Goal: Use online tool/utility: Use online tool/utility

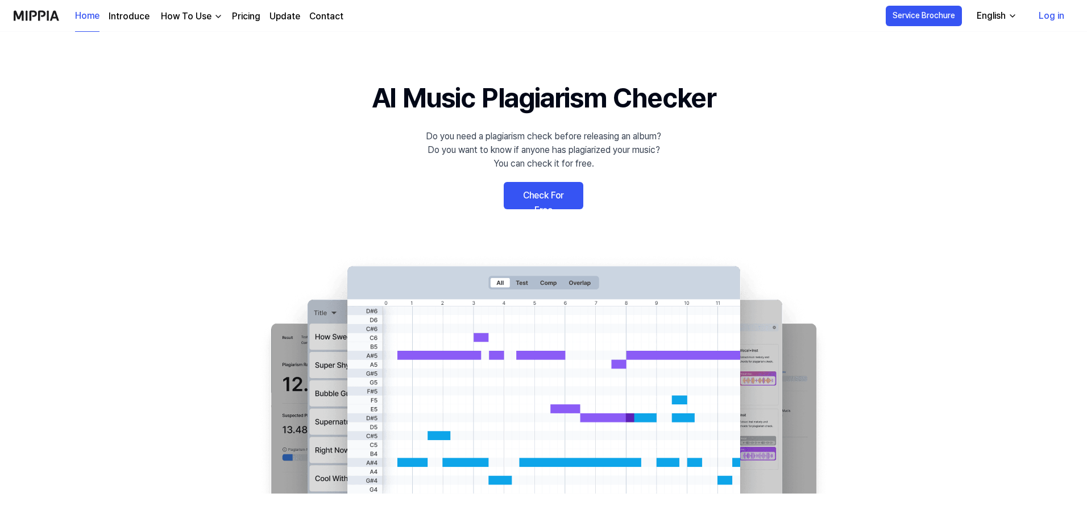
click at [545, 196] on link "Check For Free" at bounding box center [544, 195] width 80 height 27
click at [547, 192] on link "Check For Free" at bounding box center [544, 195] width 80 height 27
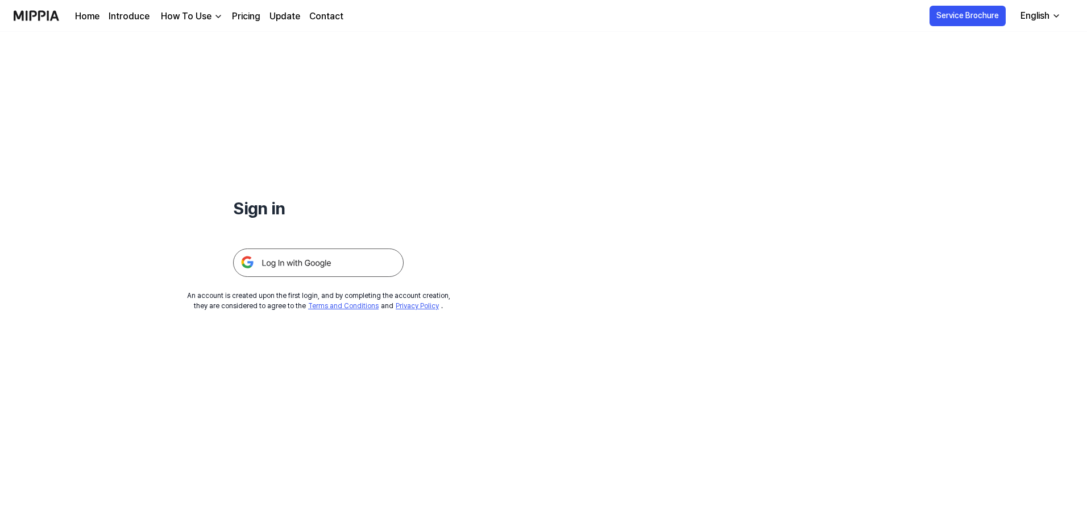
click at [307, 259] on img at bounding box center [318, 263] width 171 height 28
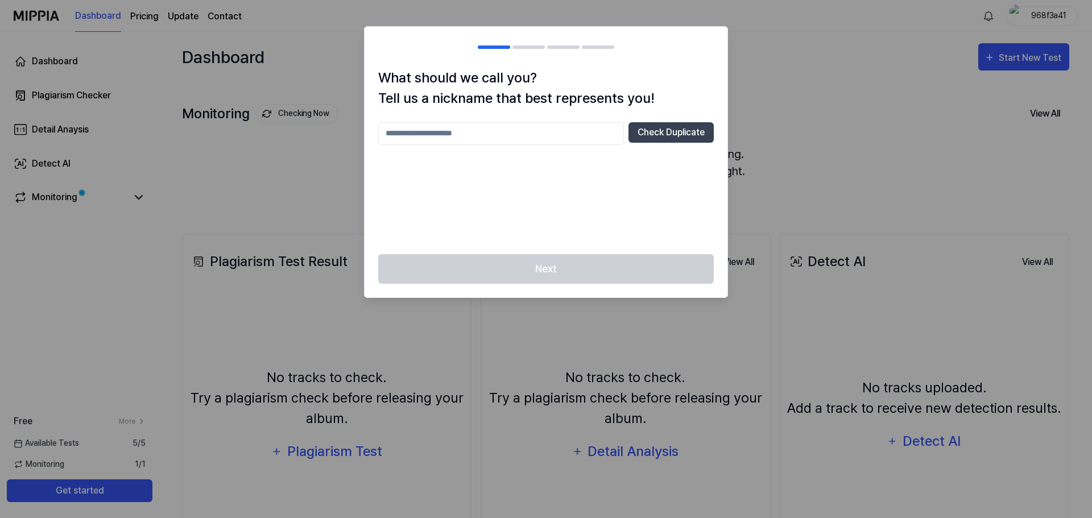
click at [543, 202] on div "Check Duplicate" at bounding box center [546, 181] width 336 height 118
click at [430, 134] on input "text" at bounding box center [501, 133] width 246 height 23
type input "******"
click at [540, 207] on div "****** Check Duplicate" at bounding box center [546, 181] width 336 height 118
click at [663, 131] on button "Check Duplicate" at bounding box center [670, 132] width 85 height 20
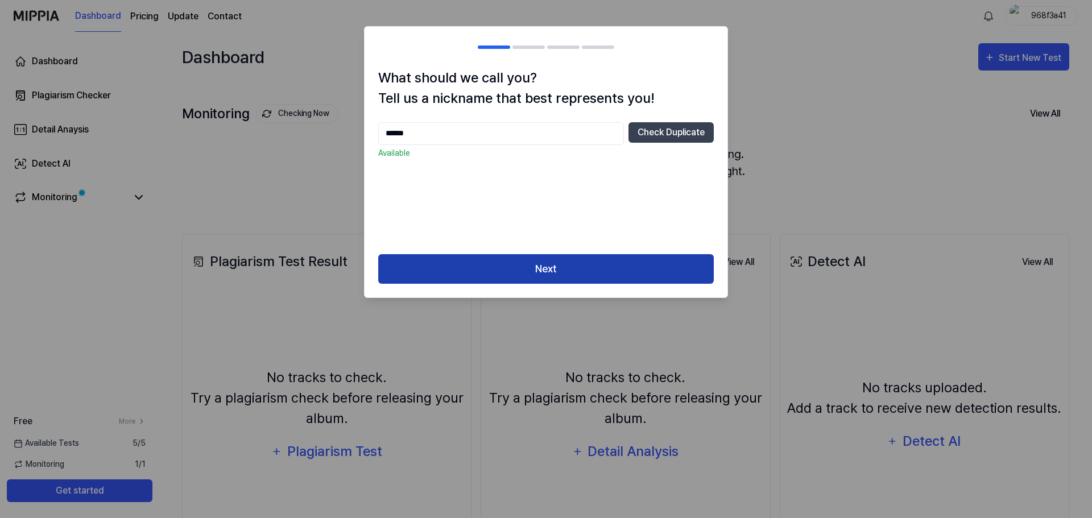
click at [523, 273] on button "Next" at bounding box center [546, 269] width 336 height 30
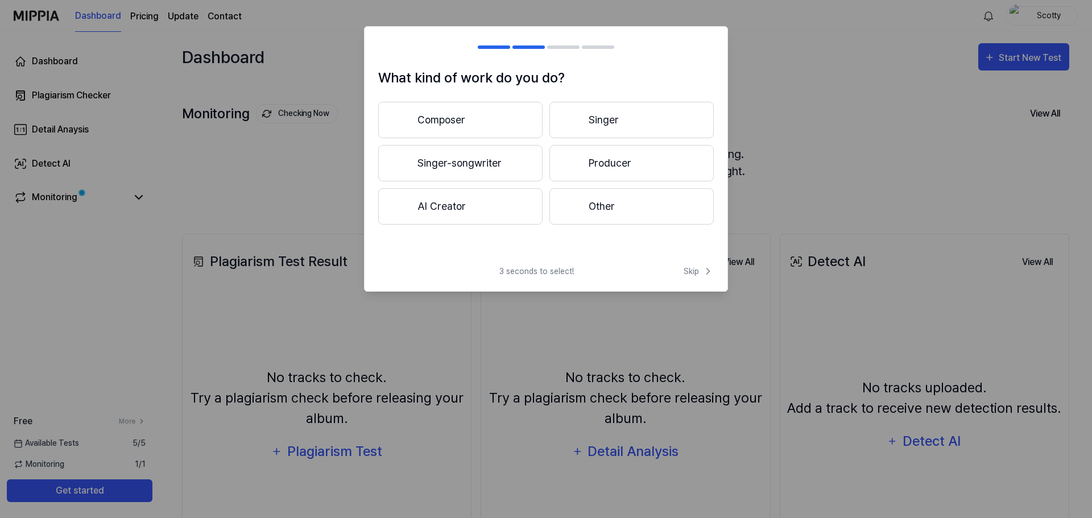
click at [457, 123] on button "Composer" at bounding box center [460, 120] width 164 height 36
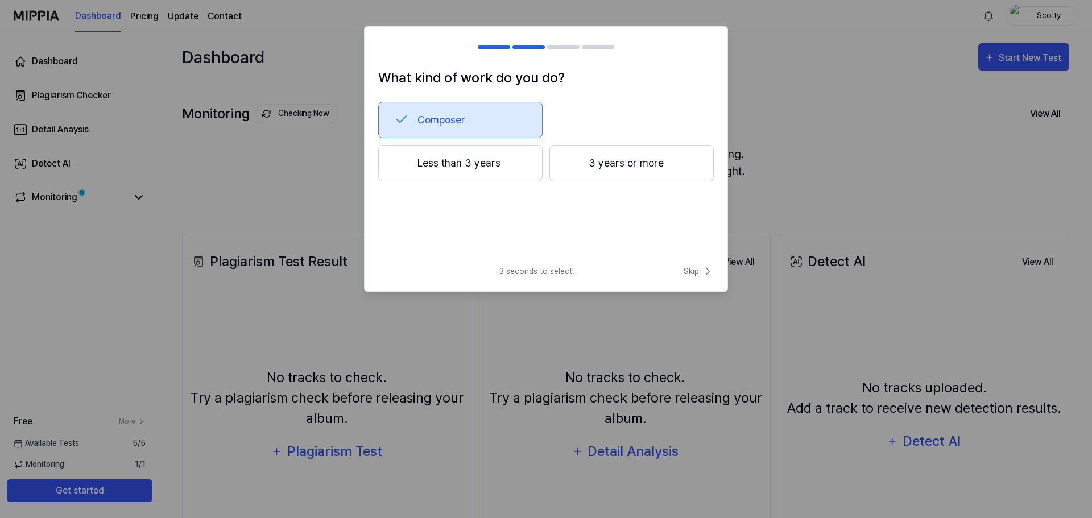
click at [689, 275] on span "Skip" at bounding box center [699, 272] width 30 height 12
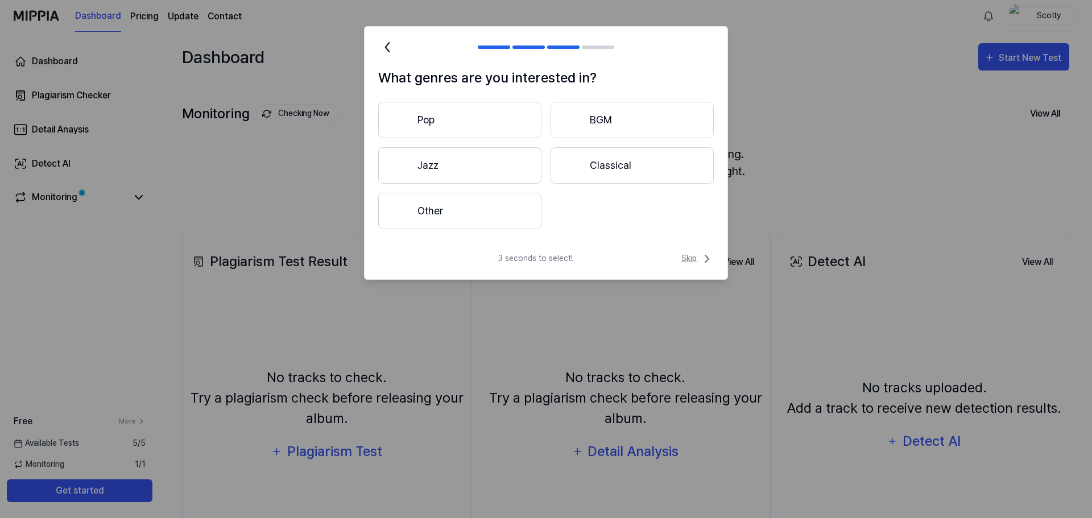
click at [686, 256] on span "Skip" at bounding box center [697, 259] width 32 height 14
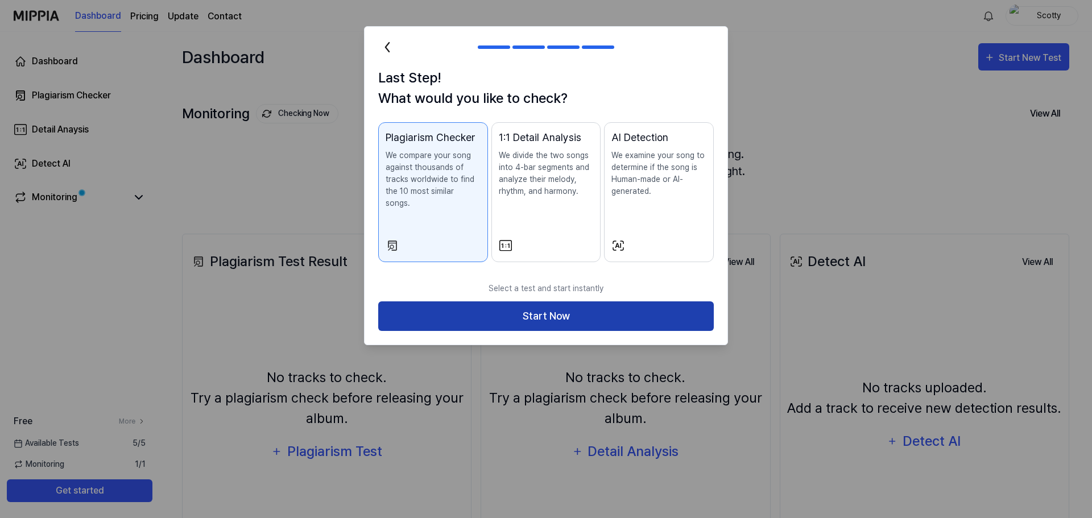
click at [539, 308] on button "Start Now" at bounding box center [546, 316] width 336 height 30
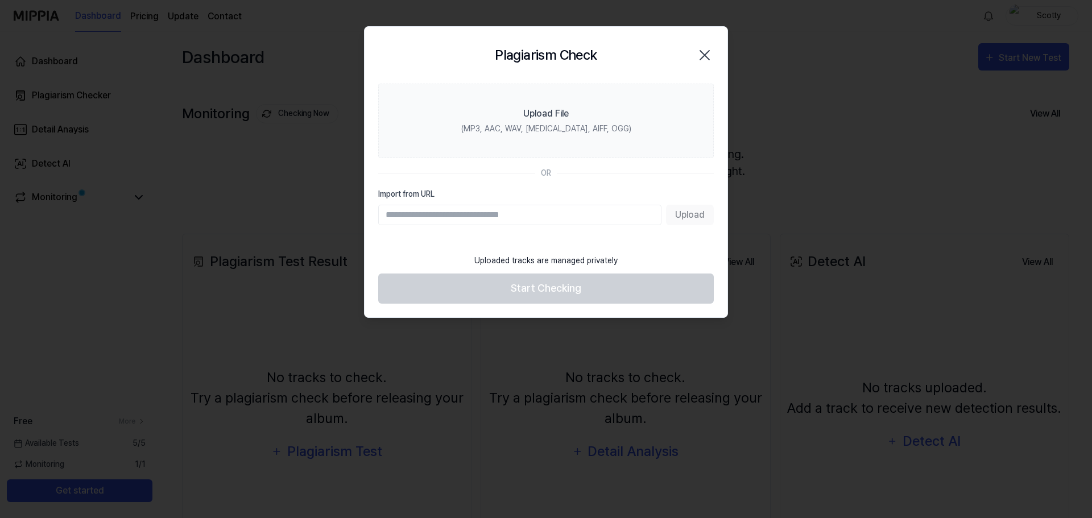
click at [442, 213] on input "Import from URL" at bounding box center [519, 215] width 283 height 20
paste input "**********"
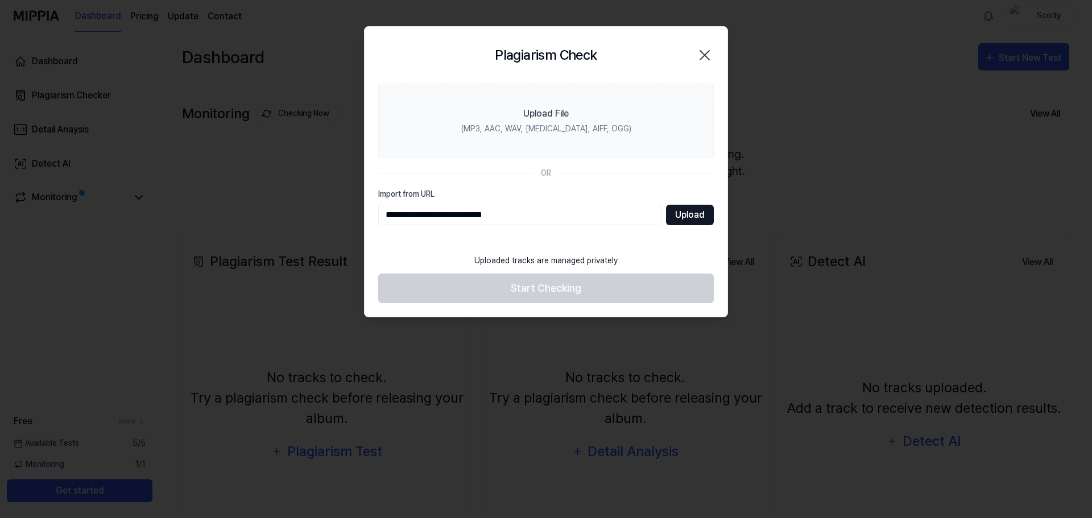
type input "**********"
click at [693, 218] on button "Upload" at bounding box center [690, 215] width 48 height 20
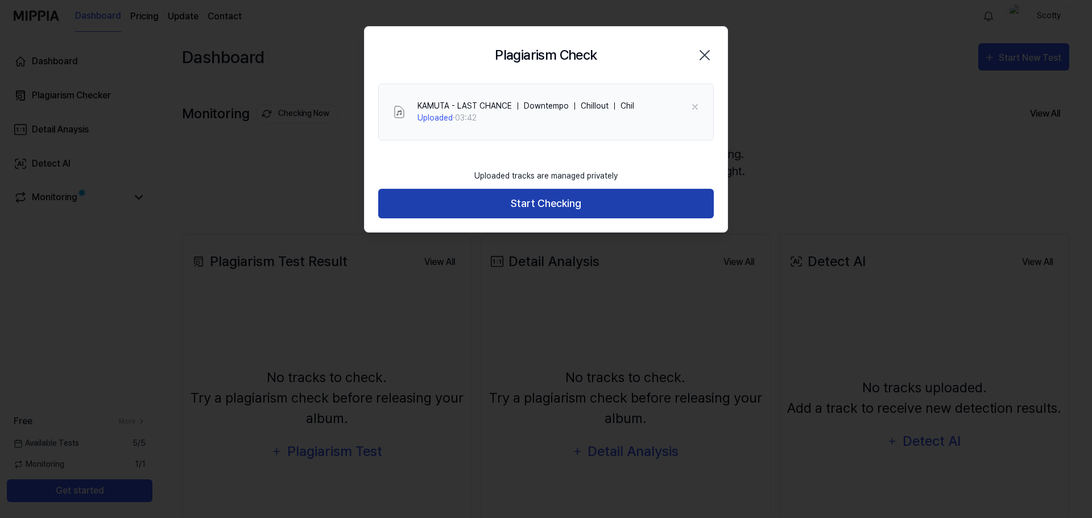
click at [537, 205] on button "Start Checking" at bounding box center [546, 204] width 336 height 30
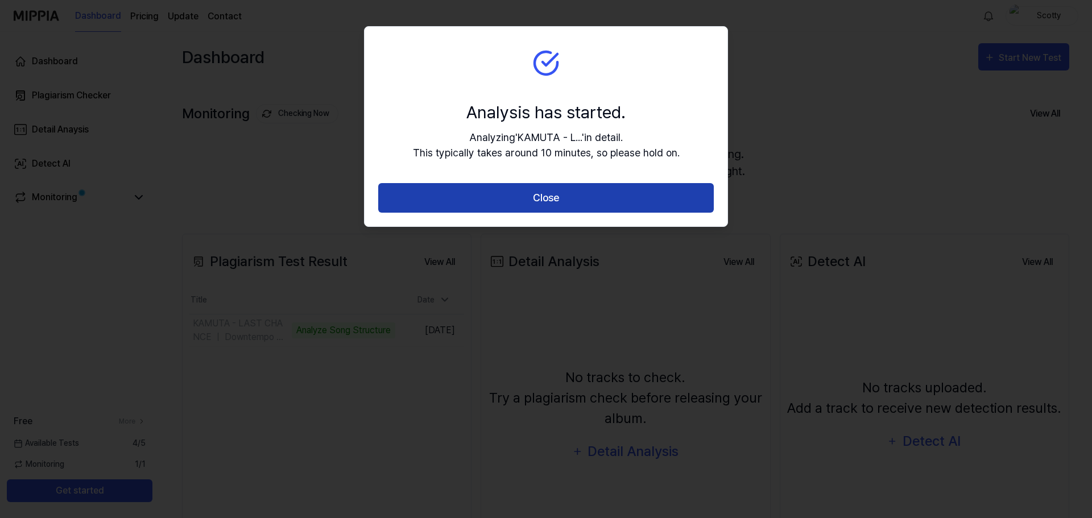
click at [575, 196] on button "Close" at bounding box center [546, 198] width 336 height 30
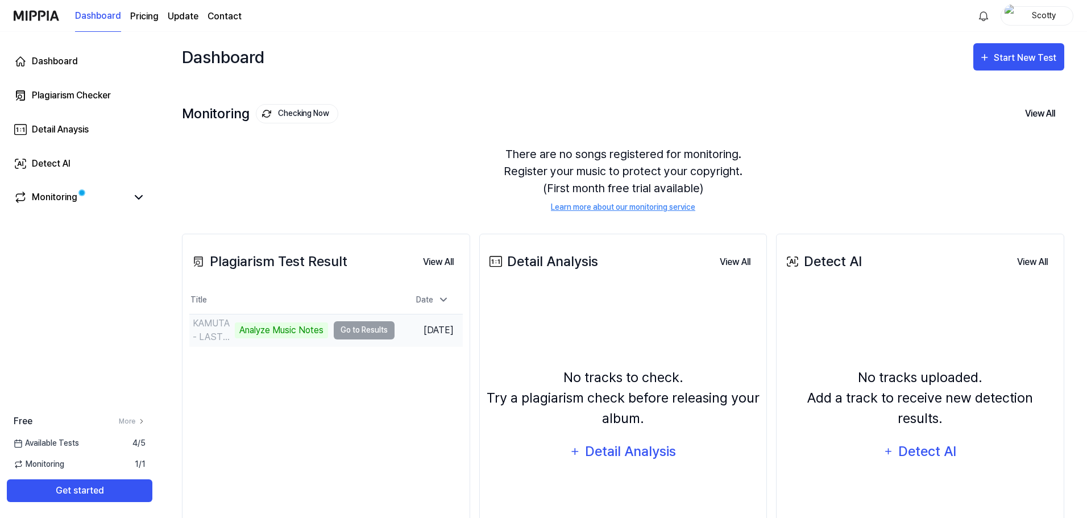
click at [357, 333] on td "KAMUTA - LAST CHANCE ｜ Downtempo ｜ Chillout ｜ Chil Analyze Music Notes Go to Re…" at bounding box center [291, 330] width 205 height 32
click at [353, 331] on td "KAMUTA - LAST CHANCE ｜ Downtempo ｜ Chillout ｜ Chil Analyze Music Notes Go to Re…" at bounding box center [291, 330] width 205 height 32
click at [293, 333] on div "Analyze Music Notes" at bounding box center [281, 330] width 93 height 16
click at [206, 340] on div "KAMUTA - LAST CHANCE ｜ Downtempo ｜ Chillout ｜ Chil" at bounding box center [212, 330] width 39 height 27
click at [375, 332] on button "Go to Results" at bounding box center [364, 330] width 61 height 18
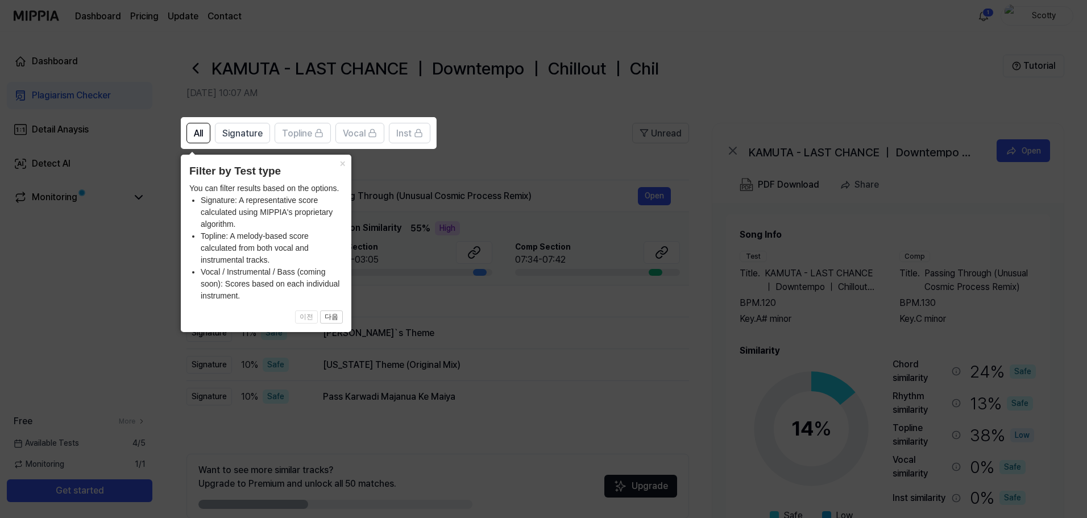
click at [545, 180] on icon at bounding box center [546, 259] width 1092 height 518
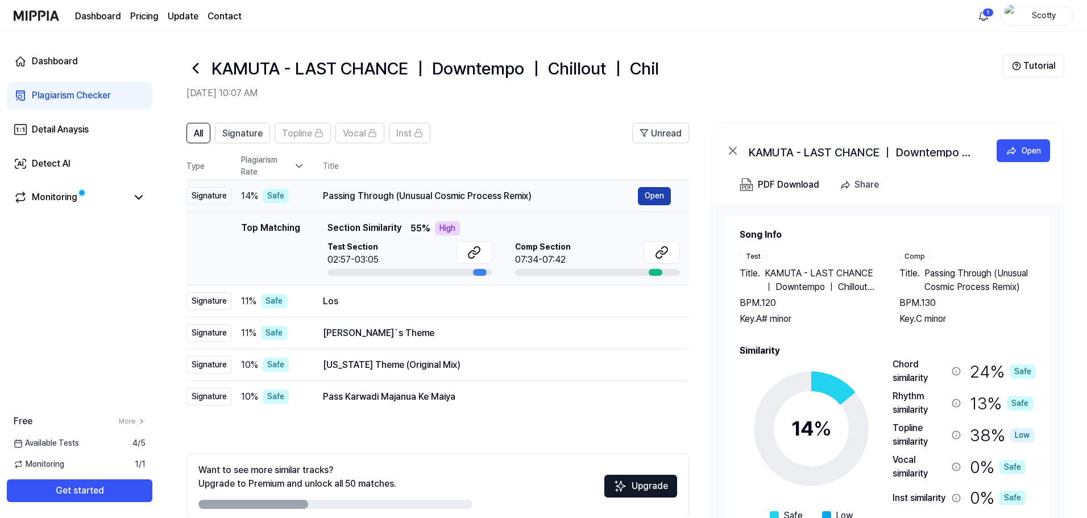
click at [649, 195] on button "Open" at bounding box center [654, 196] width 33 height 18
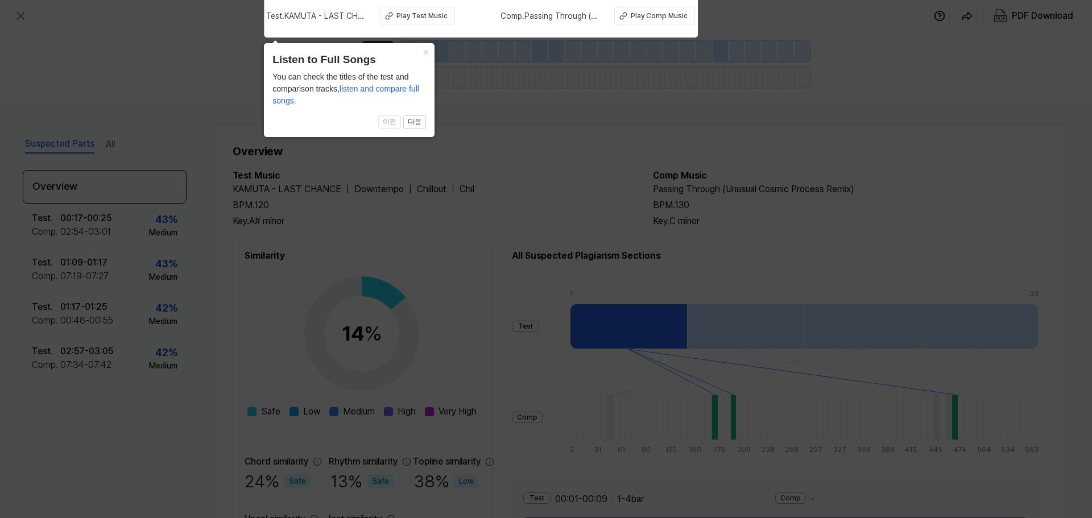
click at [586, 147] on icon at bounding box center [546, 256] width 1092 height 524
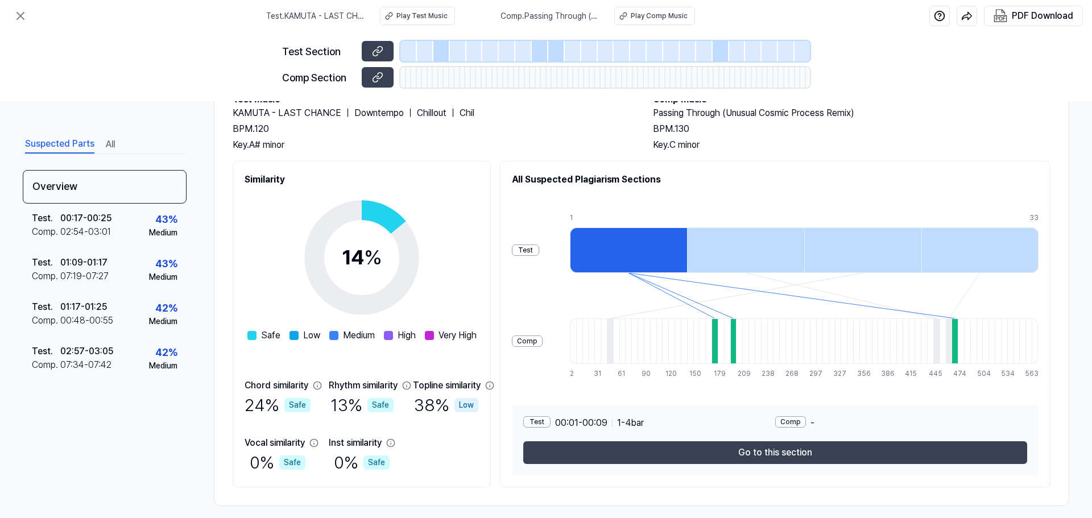
scroll to position [87, 0]
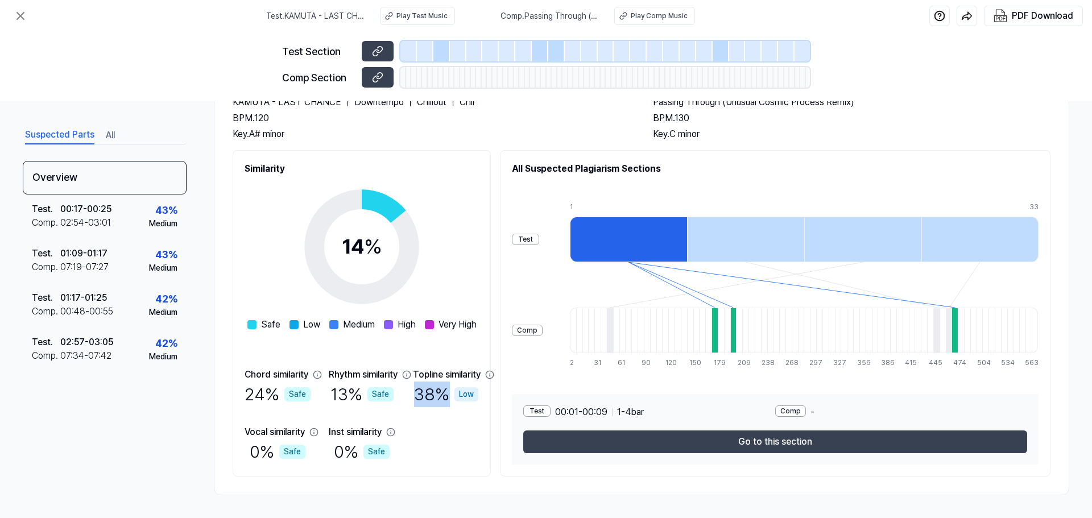
drag, startPoint x: 465, startPoint y: 396, endPoint x: 491, endPoint y: 401, distance: 26.8
click at [478, 401] on div "38 % Low" at bounding box center [446, 395] width 64 height 26
click at [478, 405] on div "38 % Low" at bounding box center [446, 395] width 64 height 26
click at [360, 398] on div "13 % Safe" at bounding box center [361, 395] width 63 height 26
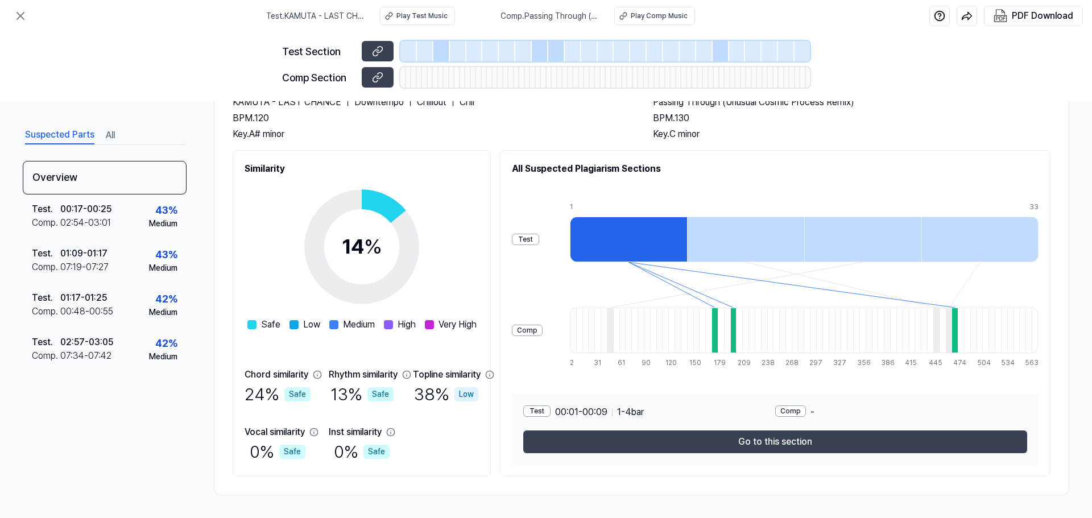
click at [268, 393] on div "24 % Safe" at bounding box center [278, 395] width 66 height 26
click at [267, 393] on div "24 % Safe" at bounding box center [278, 395] width 66 height 26
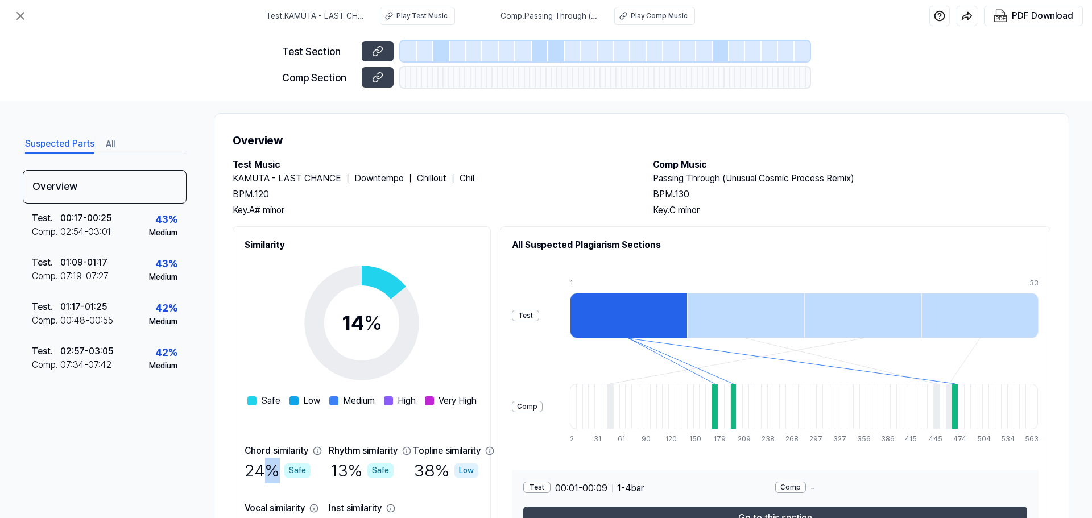
scroll to position [0, 0]
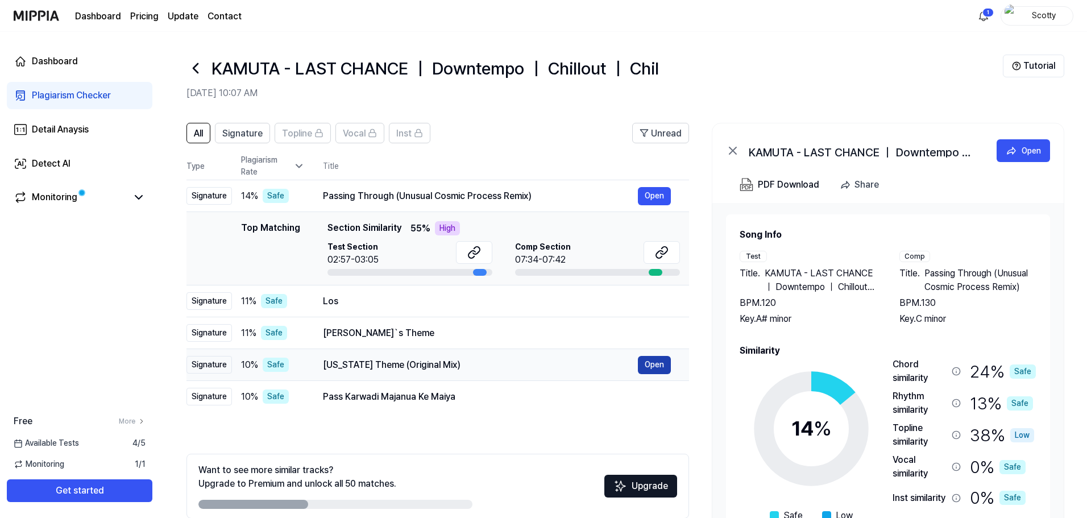
click at [657, 369] on button "Open" at bounding box center [654, 365] width 33 height 18
drag, startPoint x: 464, startPoint y: 362, endPoint x: 328, endPoint y: 366, distance: 136.0
click at [328, 366] on div "Kansas Theme (Original Mix)" at bounding box center [480, 365] width 315 height 14
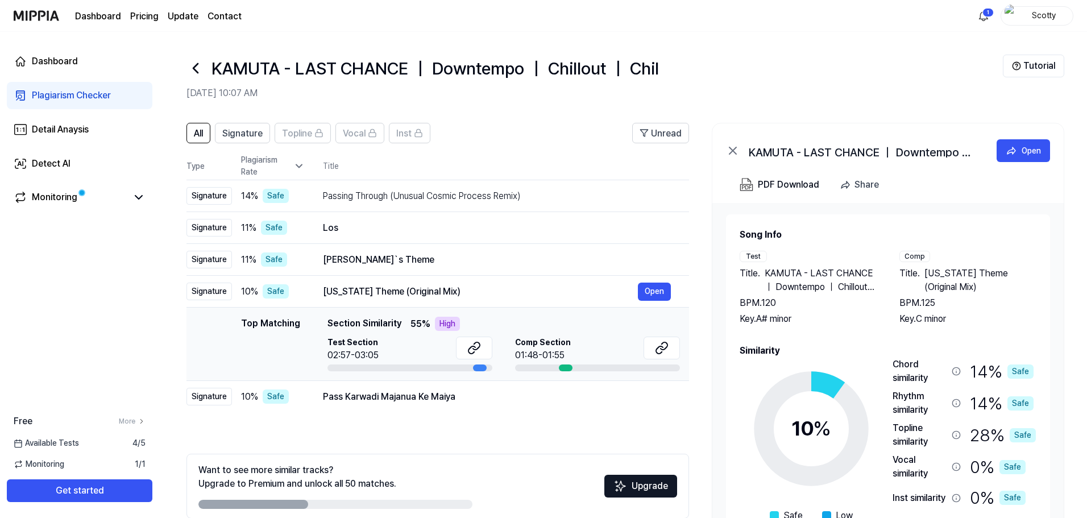
drag, startPoint x: 328, startPoint y: 365, endPoint x: 384, endPoint y: 365, distance: 56.9
click at [384, 365] on div "Top Matching Top Matching Section Similarity 55 % High Test Section 02:57-03:05…" at bounding box center [438, 344] width 485 height 55
click at [351, 295] on div "Kansas Theme (Original Mix)" at bounding box center [480, 292] width 315 height 14
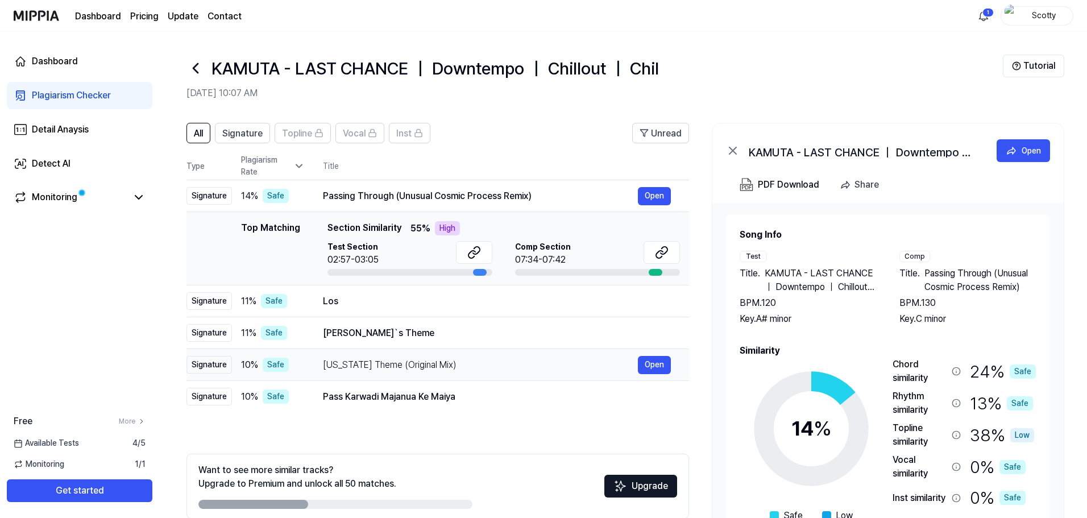
click at [351, 295] on div "Los" at bounding box center [497, 302] width 348 height 14
drag, startPoint x: 471, startPoint y: 397, endPoint x: 332, endPoint y: 397, distance: 138.8
click at [332, 397] on div "Pass Karwadi Majanua Ke Maiya" at bounding box center [480, 397] width 315 height 14
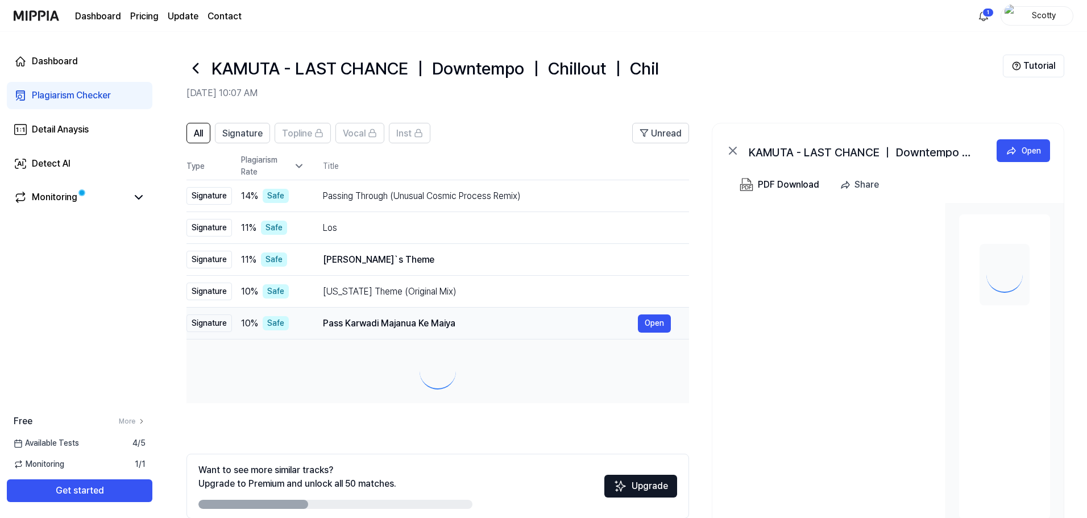
click at [332, 397] on td at bounding box center [438, 372] width 503 height 64
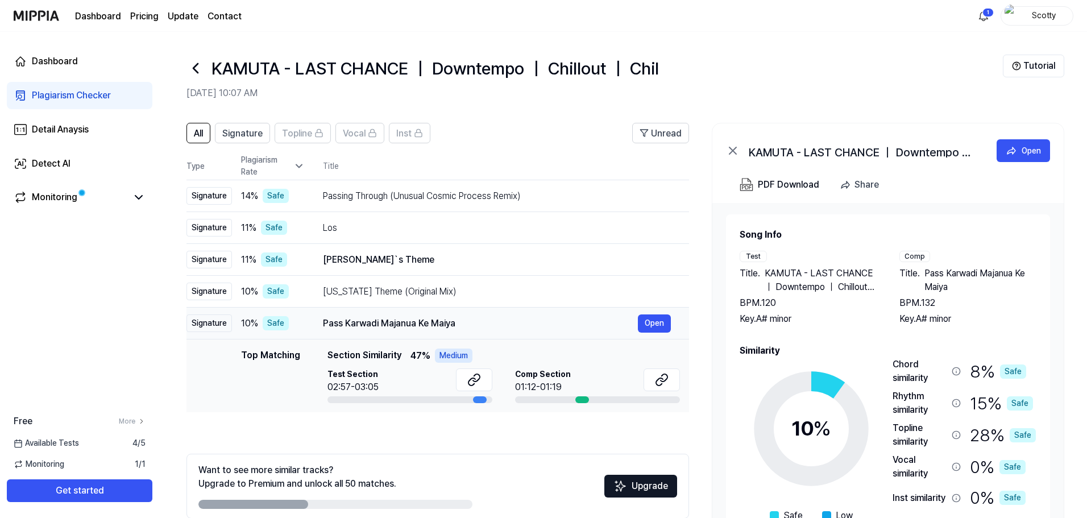
click at [376, 322] on div "Pass Karwadi Majanua Ke Maiya" at bounding box center [480, 324] width 315 height 14
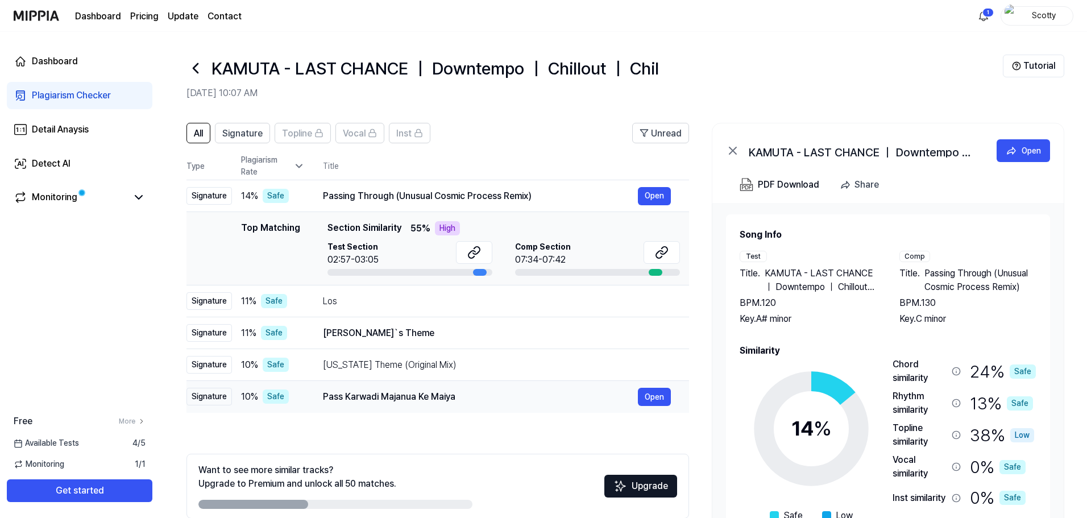
click at [376, 322] on td "Nickerson`s Theme Open" at bounding box center [497, 333] width 384 height 32
drag, startPoint x: 323, startPoint y: 398, endPoint x: 466, endPoint y: 438, distance: 149.0
click at [466, 438] on div "All Signature Topline Vocal Inst Unread All Signature Topline Vocal Inst Type P…" at bounding box center [438, 337] width 503 height 428
